Goal: Information Seeking & Learning: Check status

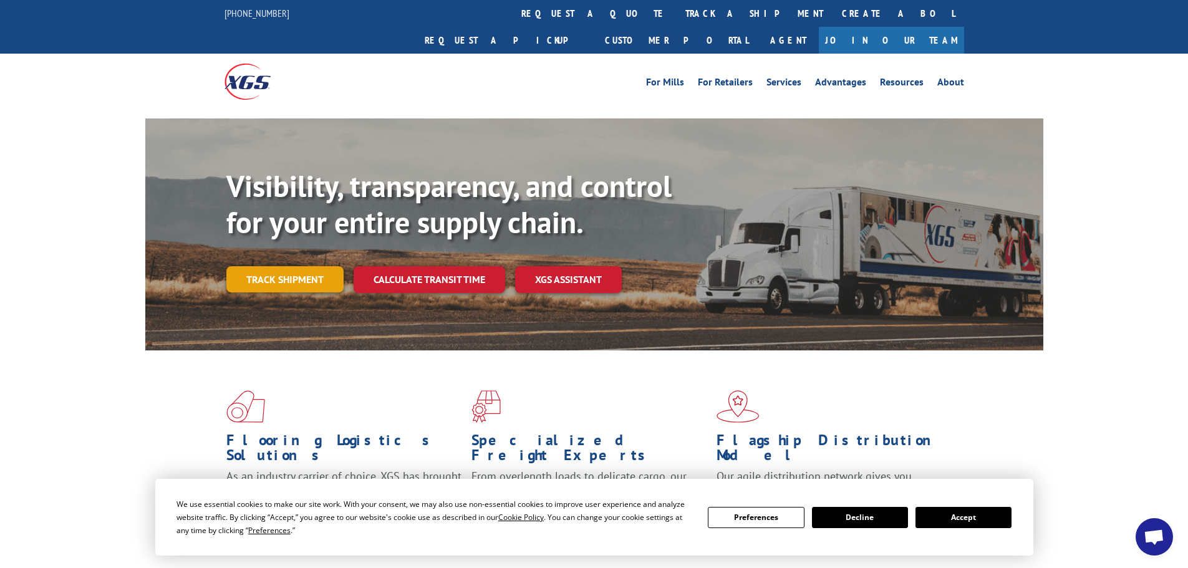
click at [267, 267] on div "Visibility, transparency, and control for your entire supply chain. Track shipm…" at bounding box center [634, 255] width 817 height 174
click at [274, 266] on link "Track shipment" at bounding box center [284, 279] width 117 height 26
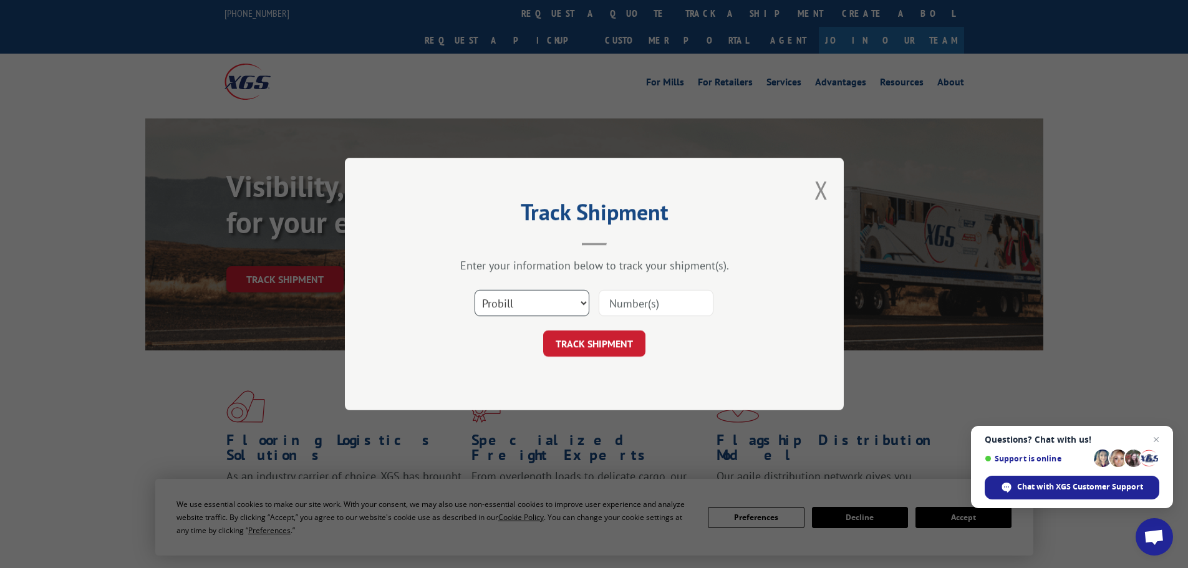
drag, startPoint x: 581, startPoint y: 298, endPoint x: 596, endPoint y: 303, distance: 15.8
click at [581, 299] on select "Select category... Probill BOL PO" at bounding box center [532, 303] width 115 height 26
select select "bol"
click at [475, 290] on select "Select category... Probill BOL PO" at bounding box center [532, 303] width 115 height 26
click at [657, 301] on input at bounding box center [656, 303] width 115 height 26
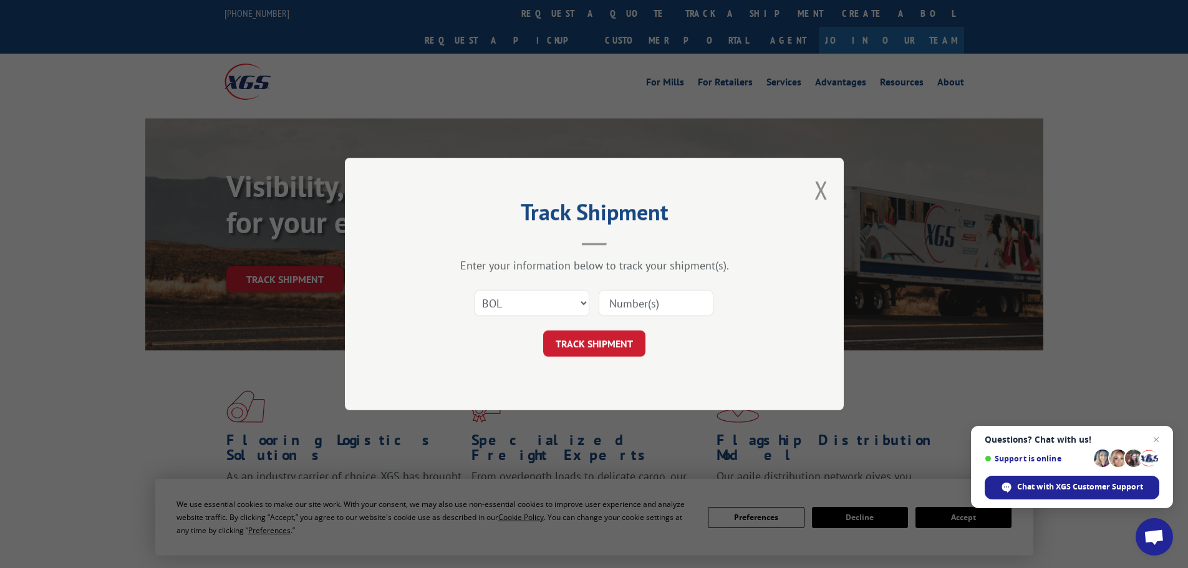
paste input "17690819"
type input "17690819"
click at [600, 341] on button "TRACK SHIPMENT" at bounding box center [594, 343] width 102 height 26
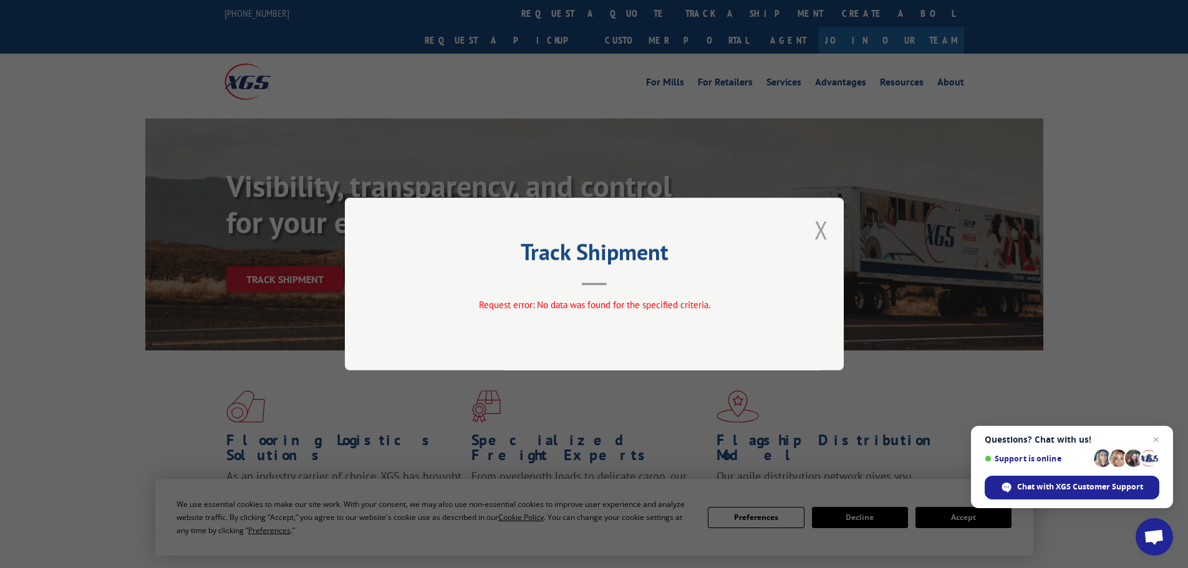
click at [817, 223] on button "Close modal" at bounding box center [821, 229] width 14 height 33
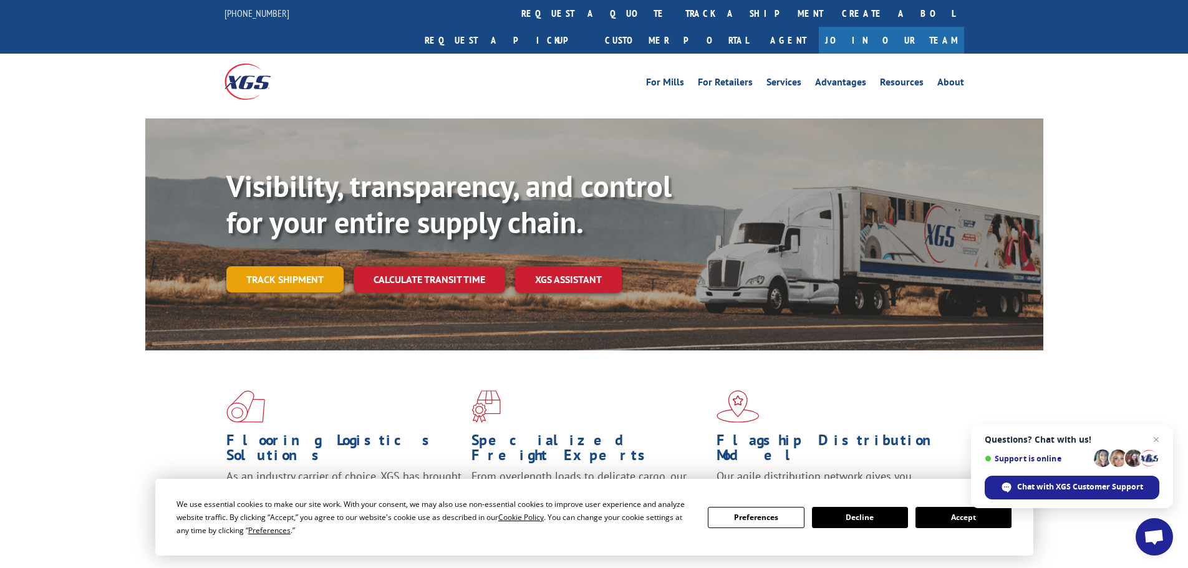
click at [266, 266] on link "Track shipment" at bounding box center [284, 279] width 117 height 26
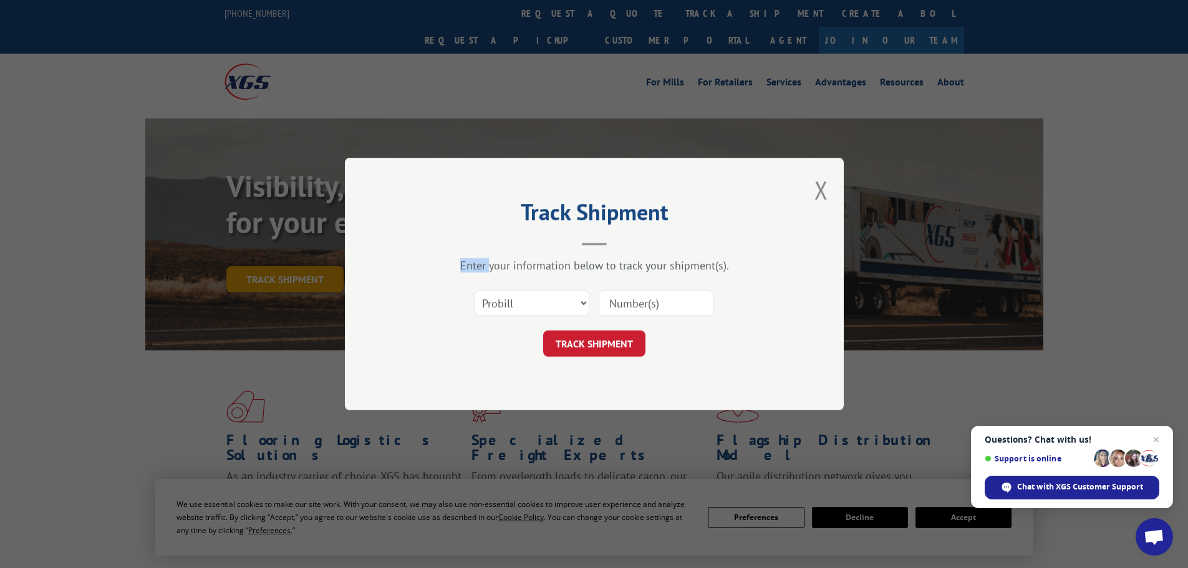
click at [266, 249] on div "Track Shipment Enter your information below to track your shipment(s). Select c…" at bounding box center [594, 284] width 1188 height 568
click at [581, 299] on select "Select category... Probill BOL PO" at bounding box center [532, 303] width 115 height 26
select select "bol"
click at [475, 290] on select "Select category... Probill BOL PO" at bounding box center [532, 303] width 115 height 26
click at [709, 299] on input at bounding box center [656, 303] width 115 height 26
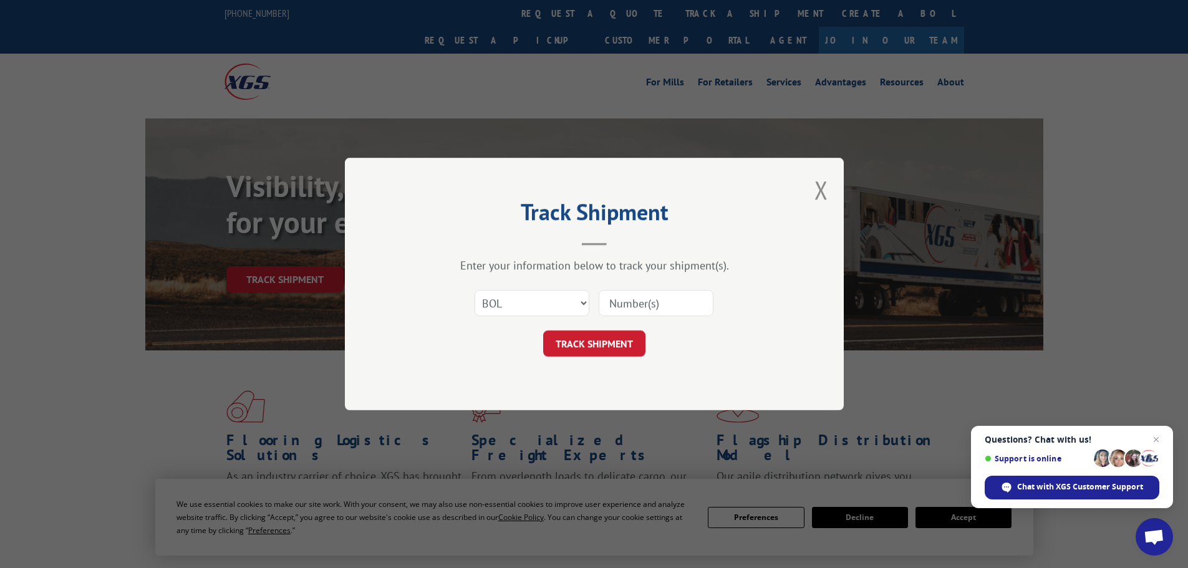
paste input "7072135"
type input "7072135"
click at [596, 341] on button "TRACK SHIPMENT" at bounding box center [594, 343] width 102 height 26
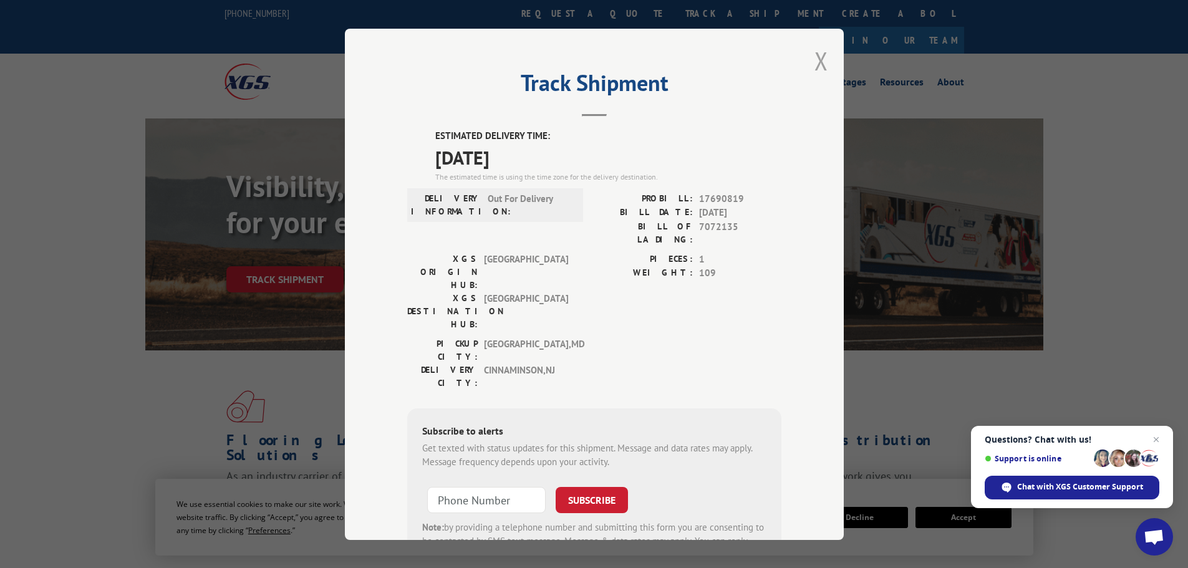
click at [819, 57] on button "Close modal" at bounding box center [821, 60] width 14 height 33
